Goal: Information Seeking & Learning: Learn about a topic

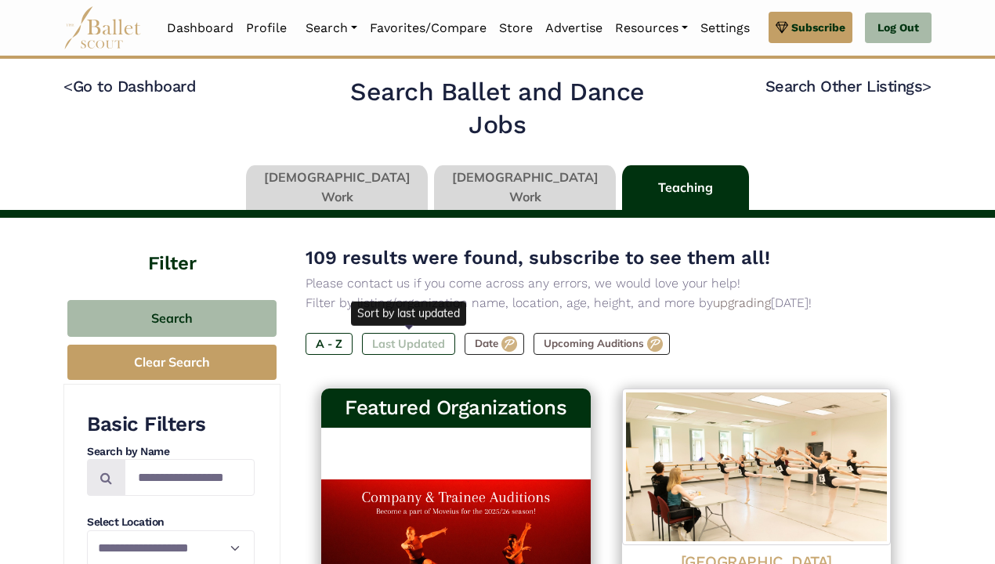
click at [417, 340] on label "Last Updated" at bounding box center [408, 344] width 93 height 22
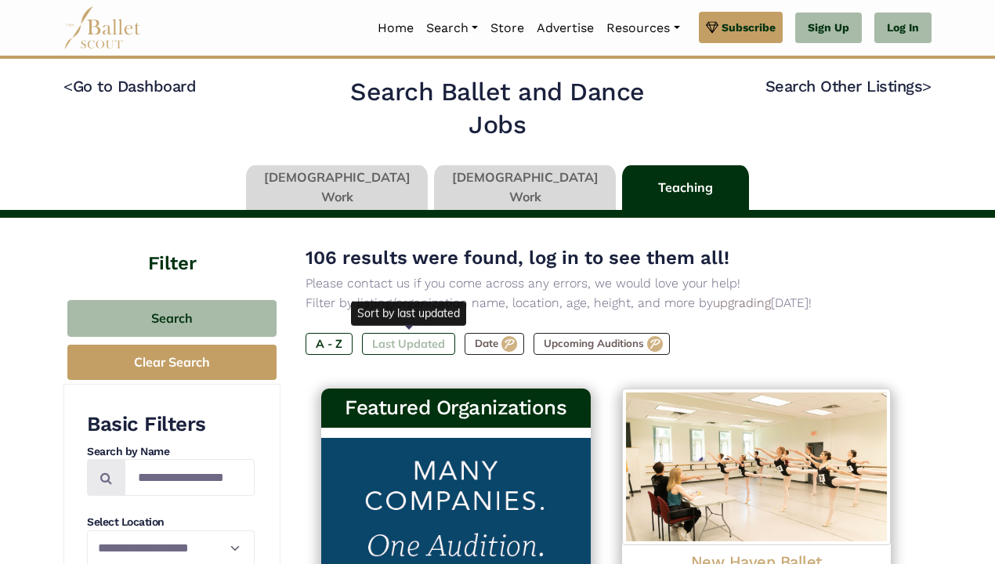
click at [417, 340] on label "Last Updated" at bounding box center [408, 344] width 93 height 22
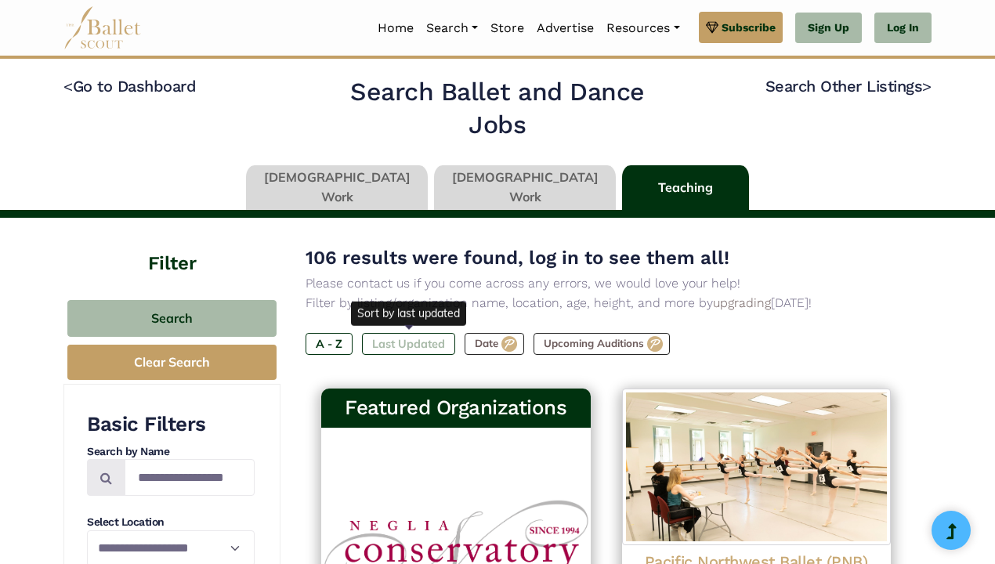
click at [412, 339] on label "Last Updated" at bounding box center [408, 344] width 93 height 22
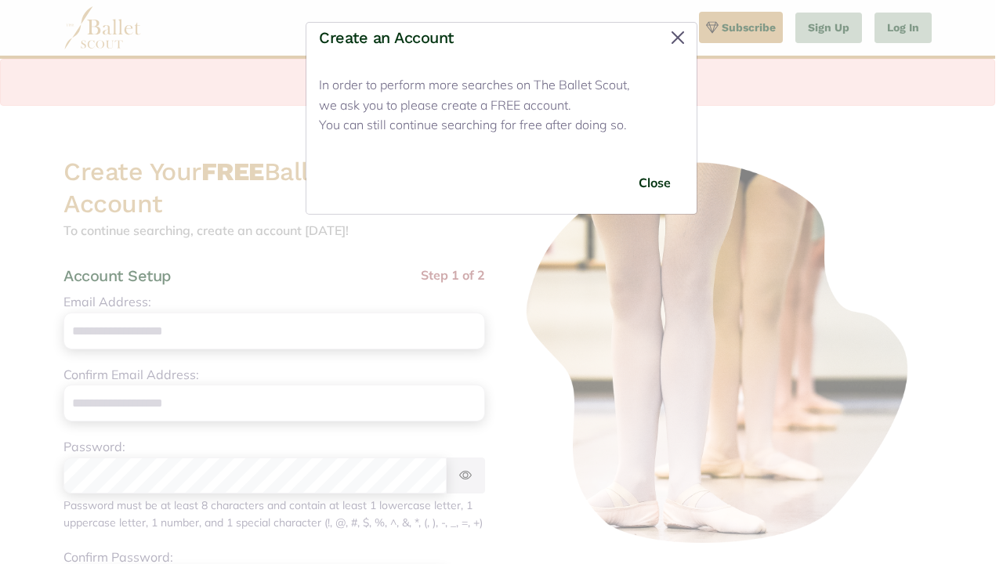
click at [678, 28] on button "Close" at bounding box center [677, 37] width 25 height 25
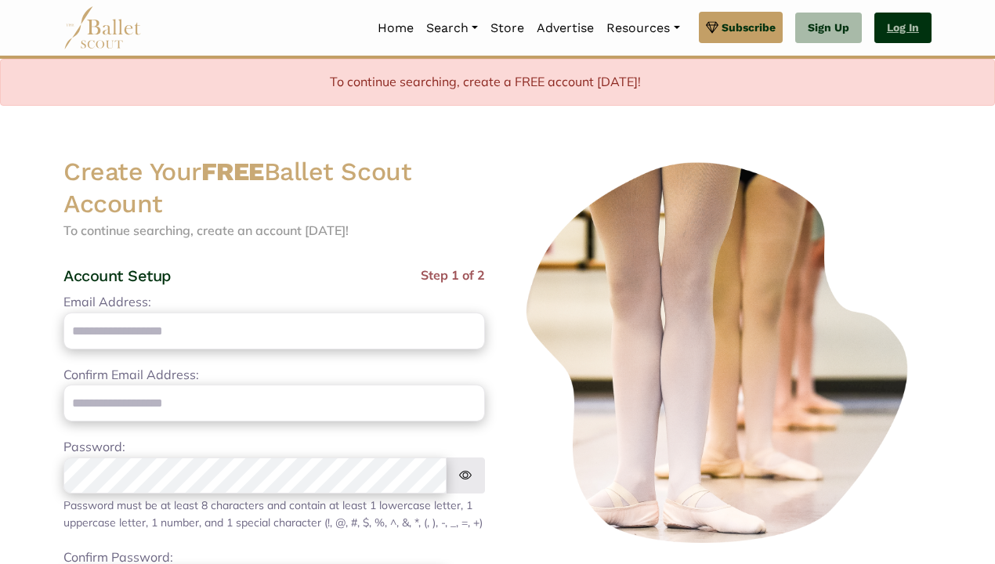
click at [910, 25] on link "Log In" at bounding box center [903, 28] width 57 height 31
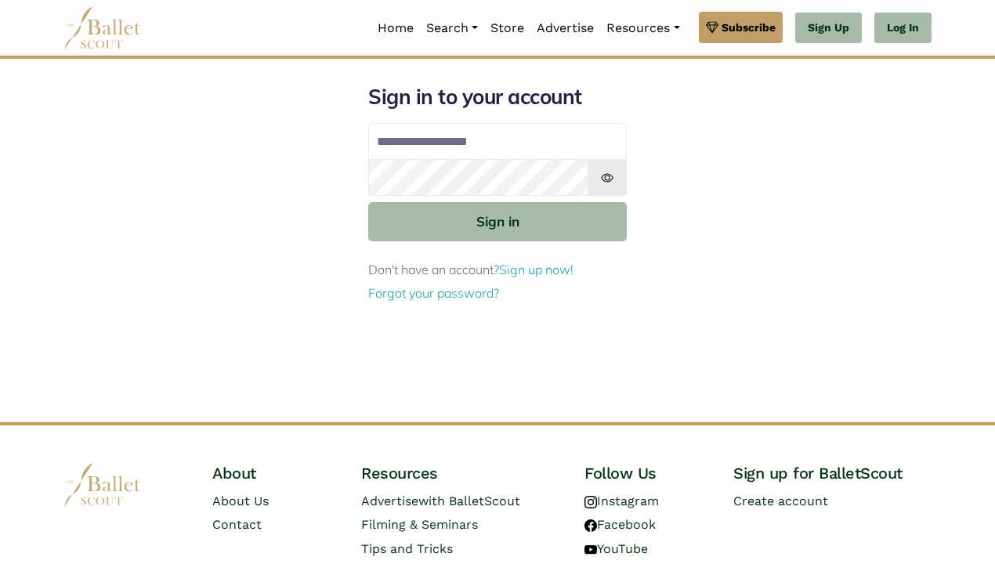
type input "**********"
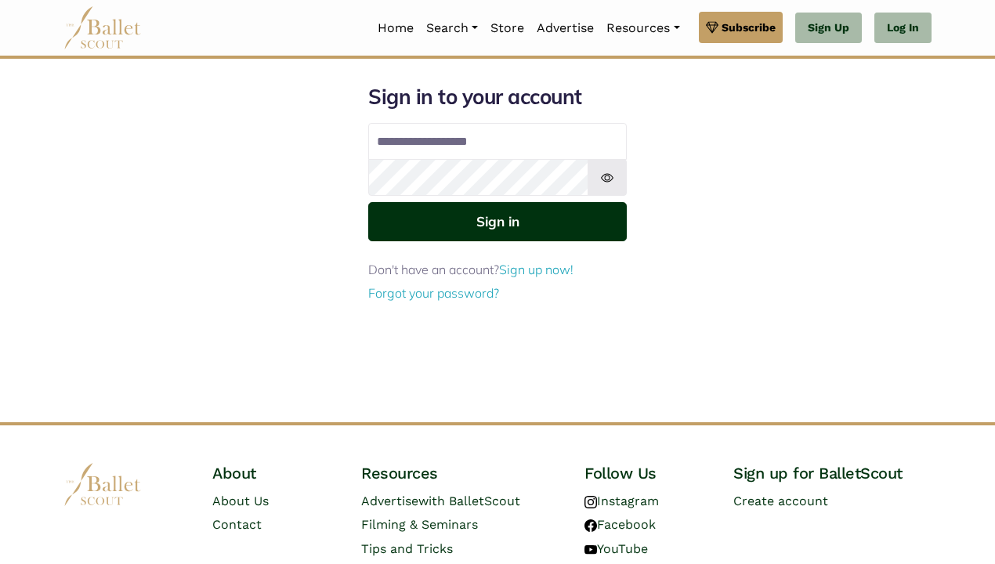
click at [524, 217] on button "Sign in" at bounding box center [497, 221] width 259 height 38
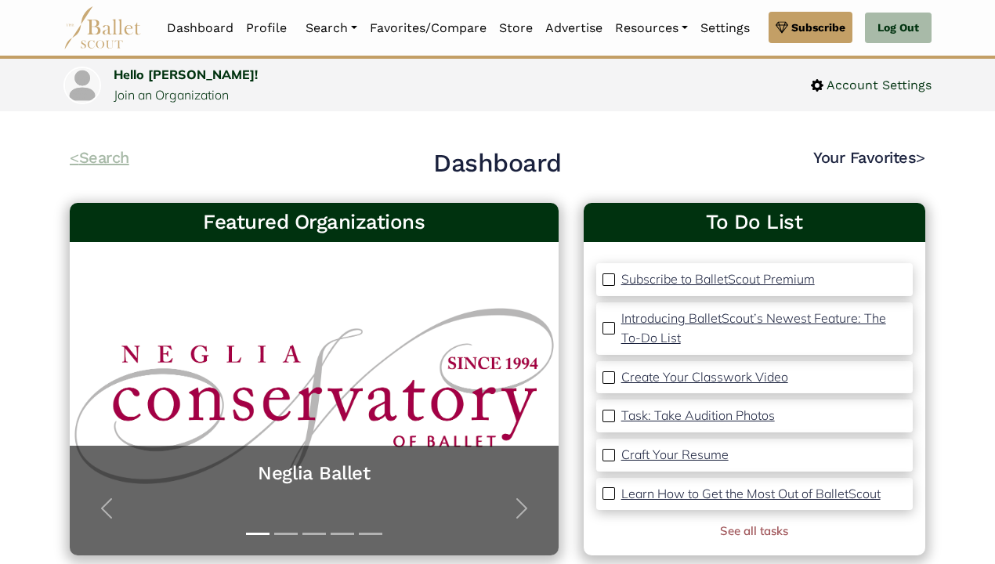
click at [110, 154] on link "< Search" at bounding box center [100, 157] width 60 height 19
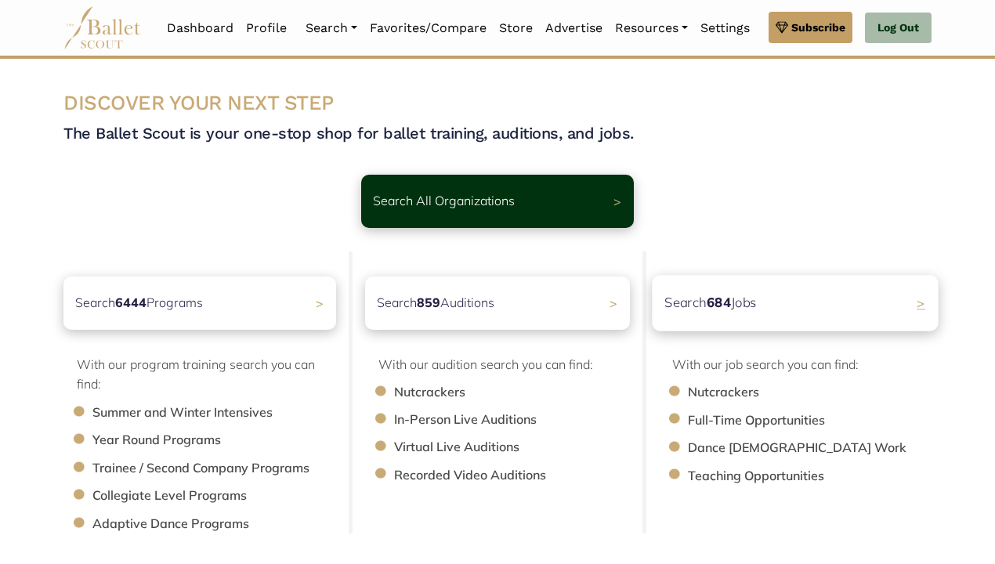
click at [741, 295] on p "Search 684 Jobs" at bounding box center [711, 302] width 92 height 21
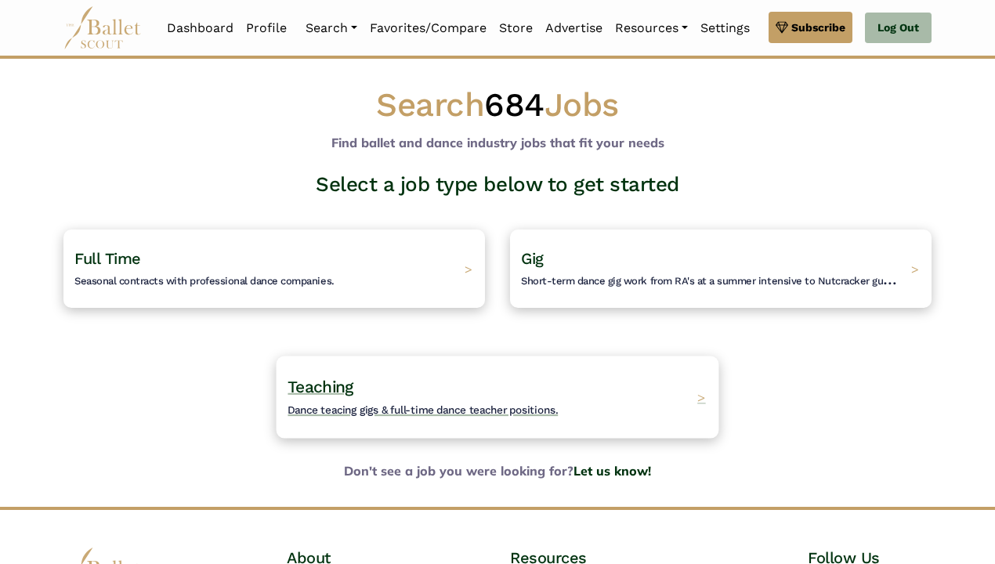
click at [336, 394] on span "Teaching" at bounding box center [321, 387] width 66 height 20
click at [340, 382] on span "Teaching" at bounding box center [321, 387] width 66 height 20
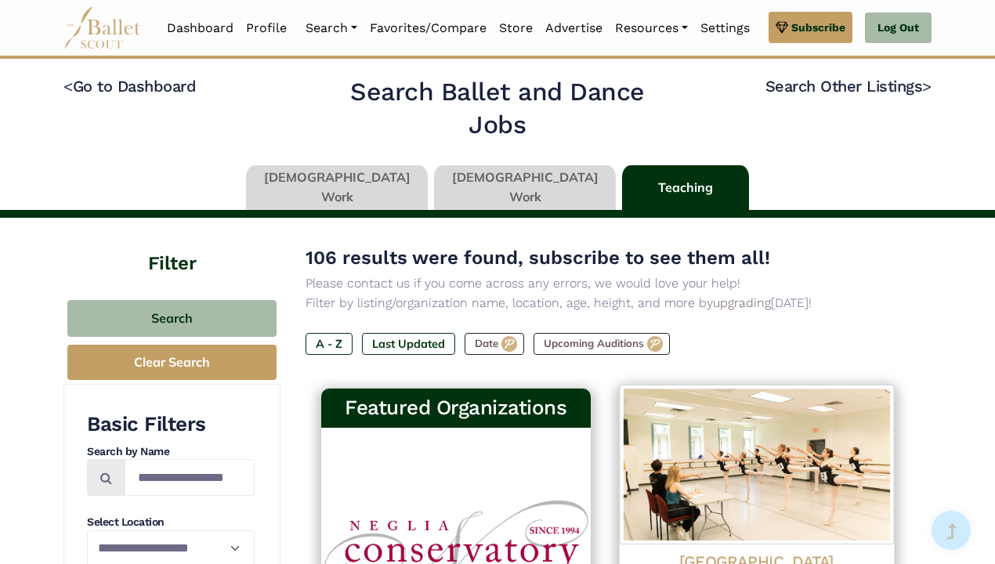
scroll to position [186, 0]
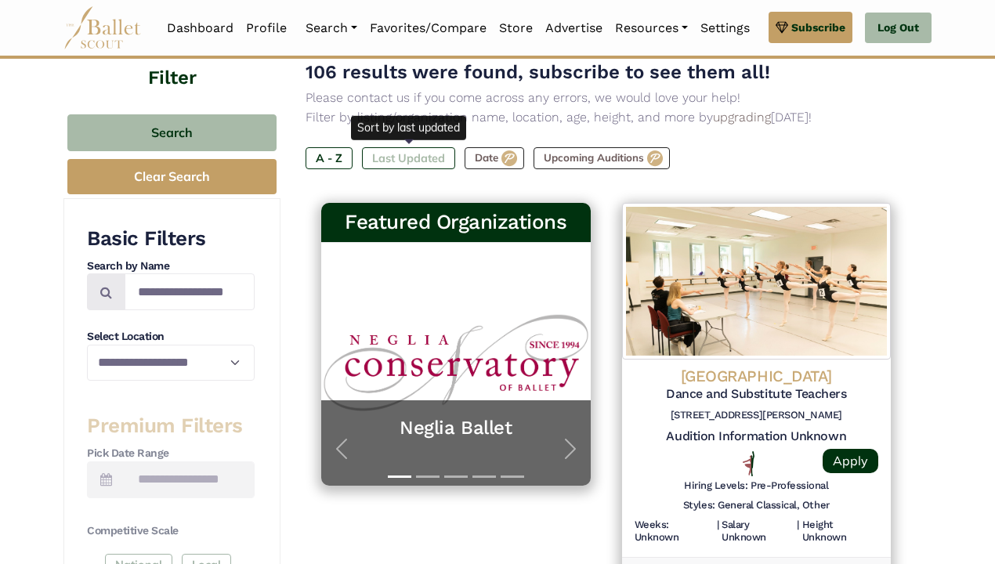
click at [417, 159] on label "Last Updated" at bounding box center [408, 158] width 93 height 22
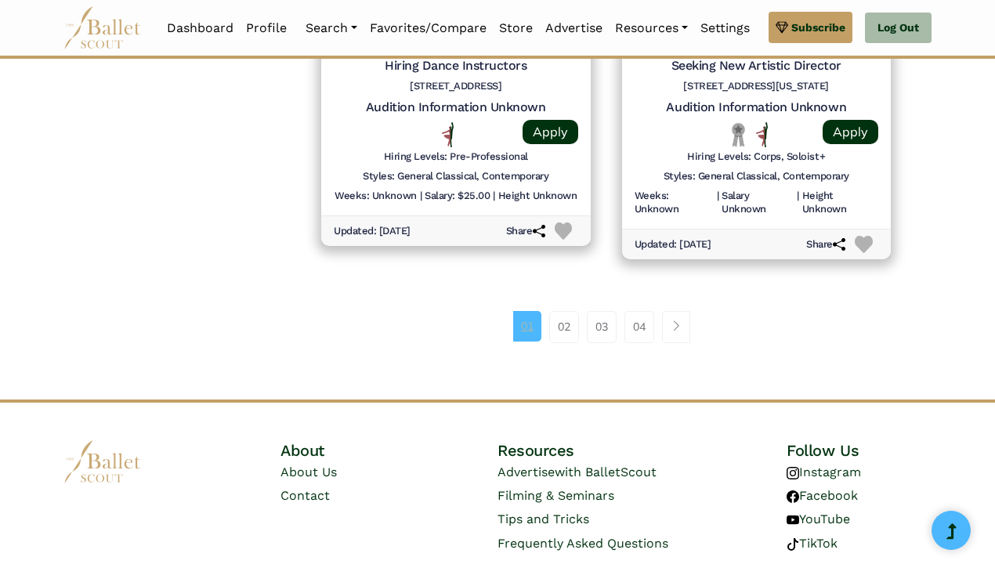
scroll to position [2250, 0]
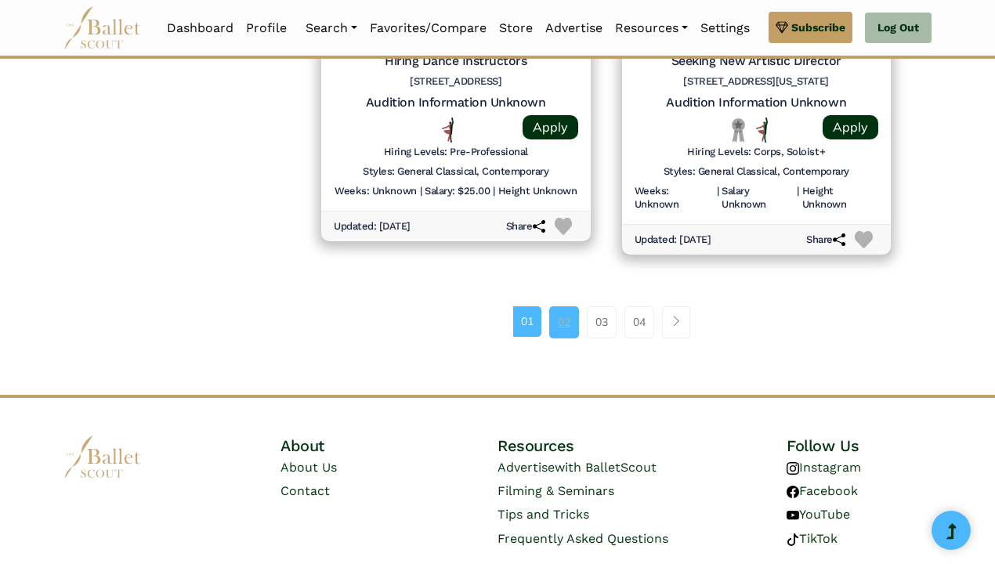
click at [571, 306] on link "02" at bounding box center [564, 321] width 30 height 31
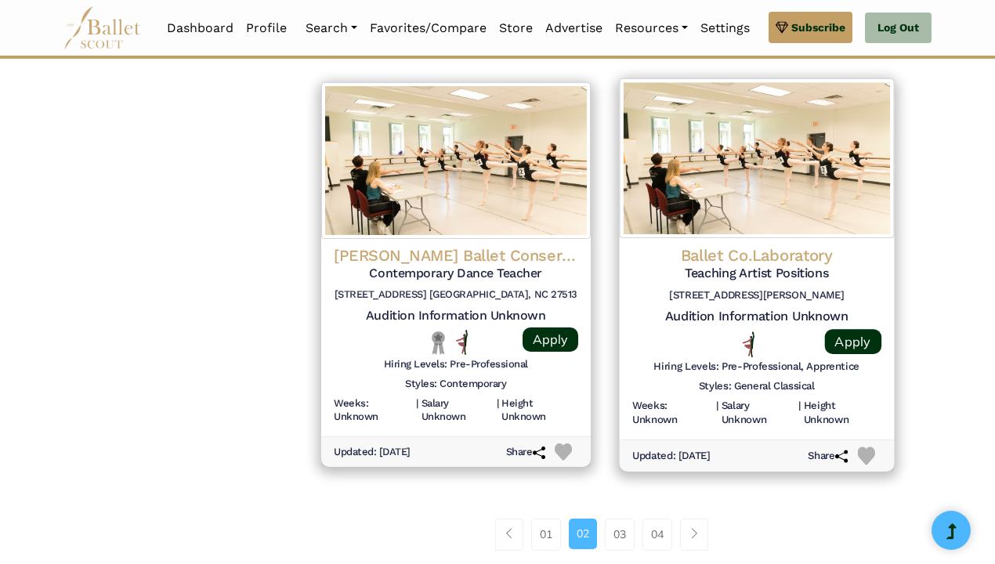
scroll to position [2060, 0]
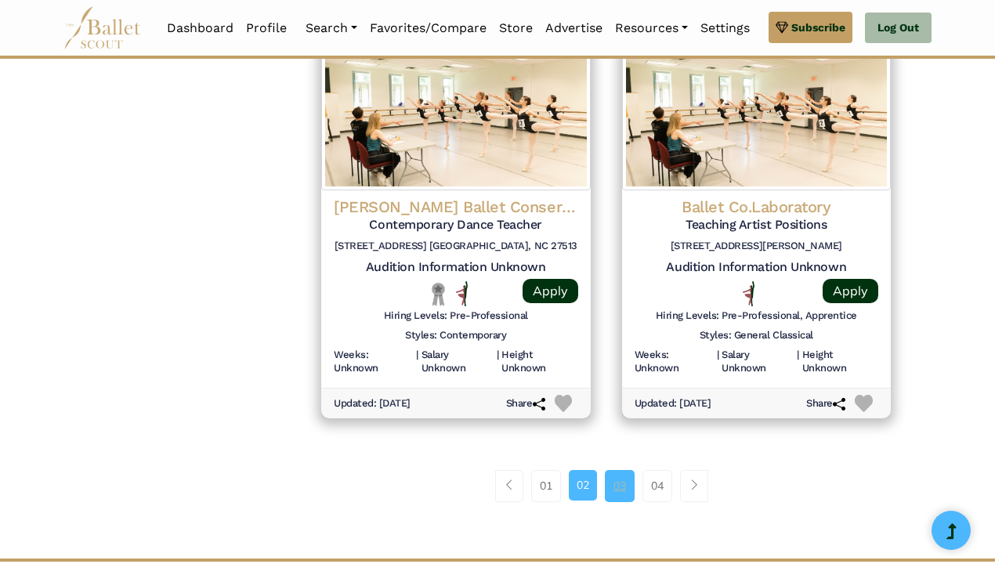
click at [609, 470] on link "03" at bounding box center [620, 485] width 30 height 31
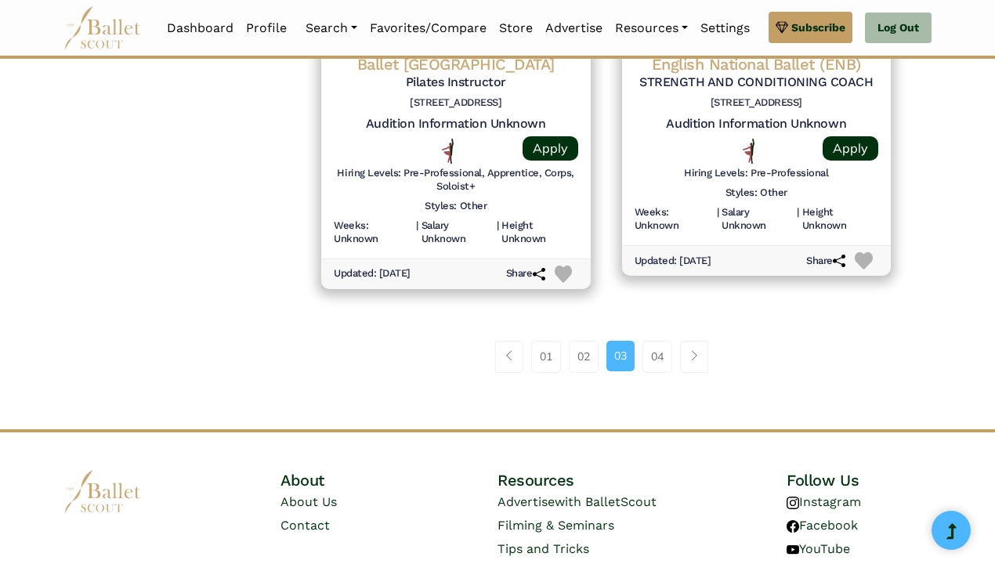
scroll to position [2233, 0]
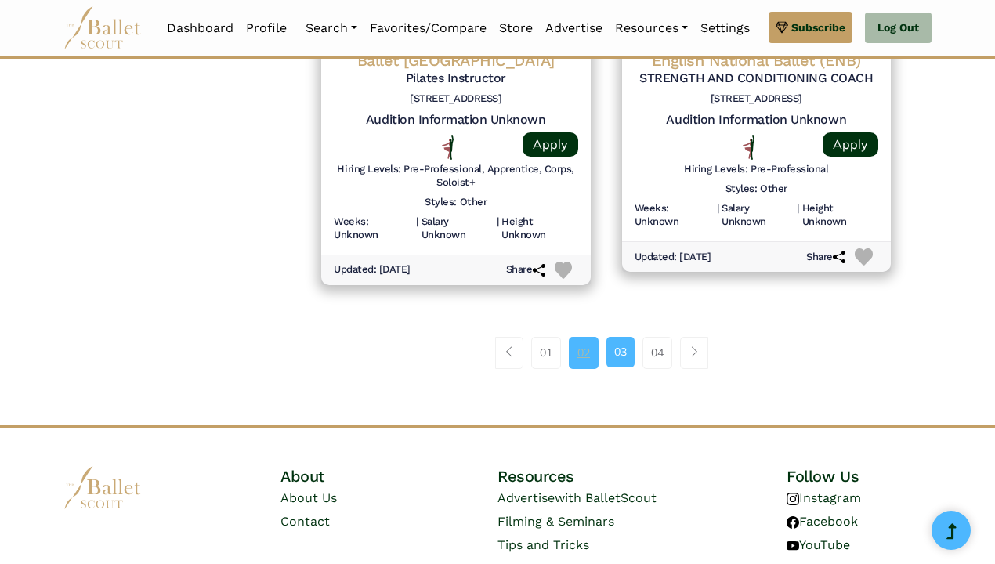
click at [582, 337] on link "02" at bounding box center [584, 352] width 30 height 31
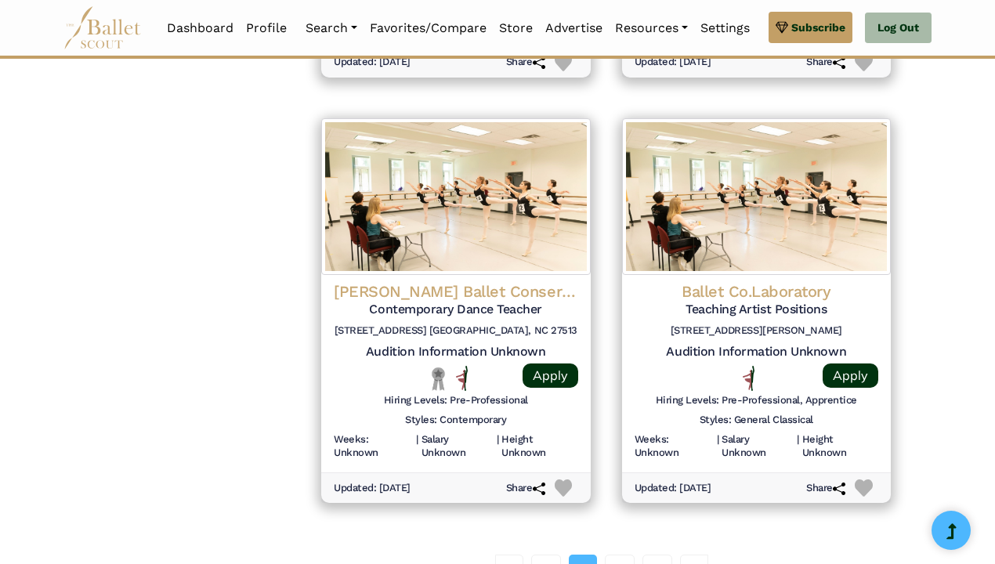
scroll to position [1976, 0]
